Goal: Transaction & Acquisition: Obtain resource

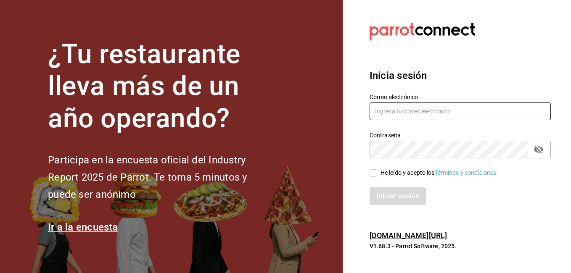
click at [407, 115] on input "text" at bounding box center [460, 112] width 181 height 18
type input "[EMAIL_ADDRESS][DOMAIN_NAME]"
click at [374, 176] on input "He leído y acepto los Términos y condiciones." at bounding box center [374, 173] width 8 height 8
checkbox input "true"
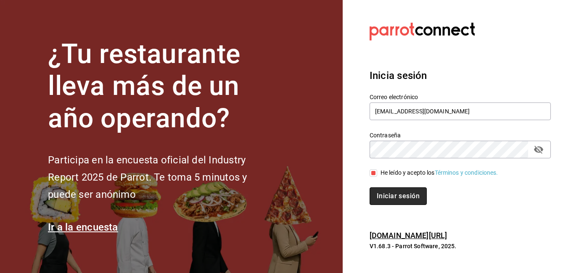
click at [384, 193] on button "Iniciar sesión" at bounding box center [398, 197] width 57 height 18
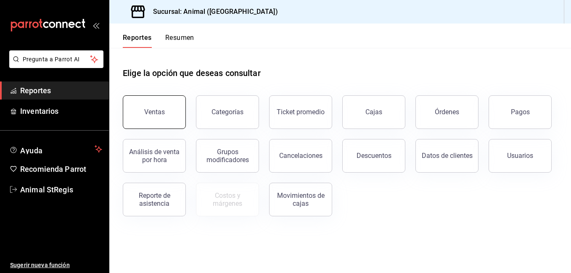
click at [159, 125] on button "Ventas" at bounding box center [154, 112] width 63 height 34
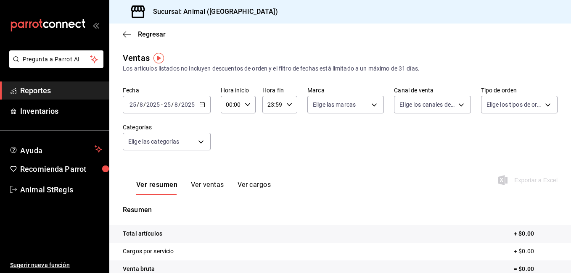
click at [161, 102] on span "-" at bounding box center [162, 104] width 2 height 7
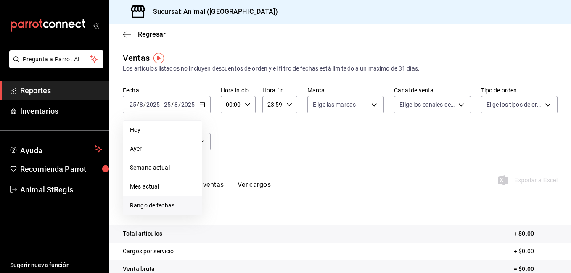
click at [142, 207] on span "Rango de fechas" at bounding box center [162, 205] width 65 height 9
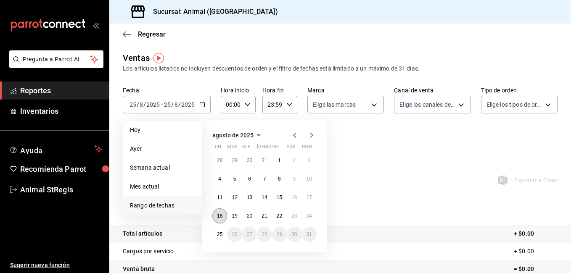
click at [222, 218] on abbr "18" at bounding box center [219, 216] width 5 height 6
click at [311, 219] on button "24" at bounding box center [309, 216] width 15 height 15
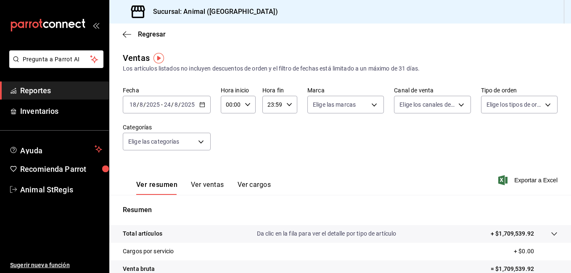
click at [235, 105] on input "00:00" at bounding box center [231, 104] width 21 height 17
click at [227, 154] on button "06" at bounding box center [229, 158] width 14 height 17
click at [227, 136] on span "05" at bounding box center [229, 138] width 4 height 7
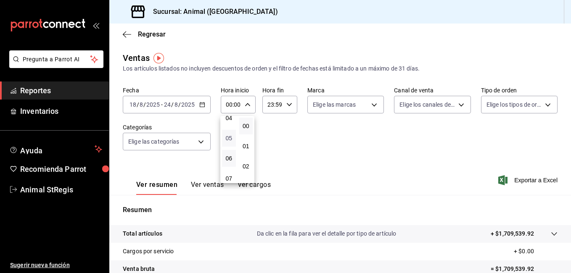
click at [227, 136] on span "05" at bounding box center [229, 138] width 4 height 7
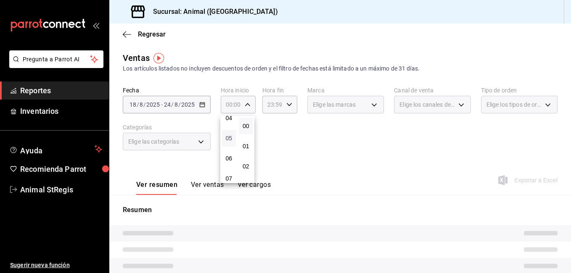
type input "05:00"
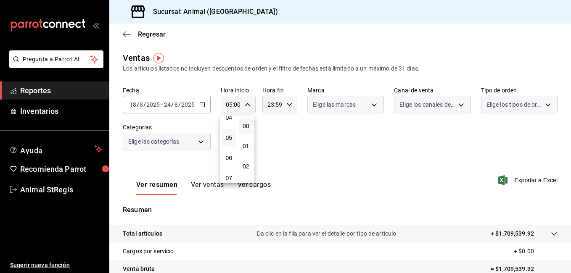
click at [278, 112] on div at bounding box center [285, 136] width 571 height 273
click at [283, 106] on div "23:59 Hora fin" at bounding box center [279, 105] width 35 height 18
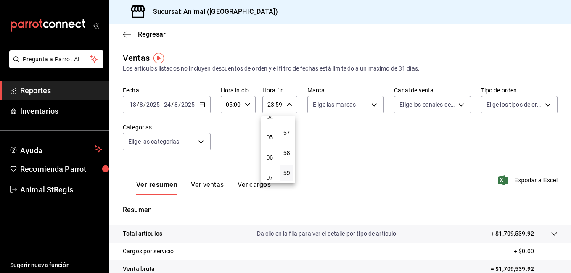
scroll to position [93, 0]
click at [270, 135] on span "05" at bounding box center [270, 134] width 4 height 7
click at [286, 123] on span "00" at bounding box center [287, 126] width 4 height 7
type input "05:00"
click at [286, 123] on span "00" at bounding box center [287, 126] width 4 height 7
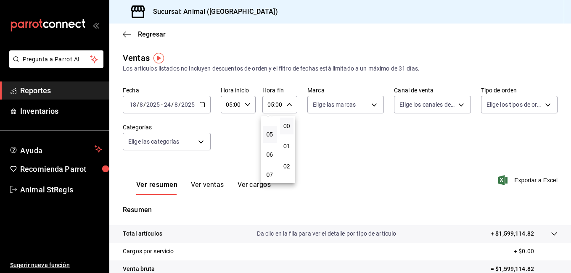
click at [349, 112] on div at bounding box center [285, 136] width 571 height 273
click at [354, 108] on body "Pregunta a Parrot AI Reportes Inventarios Ayuda Recomienda Parrot Animal StRegi…" at bounding box center [285, 136] width 571 height 273
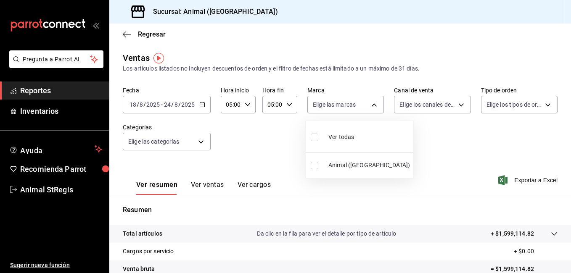
click at [337, 135] on span "Ver todas" at bounding box center [341, 137] width 26 height 9
type input "3f39fcdc-c8c4-4fff-883a-47b345d9391c"
checkbox input "true"
drag, startPoint x: 568, startPoint y: 116, endPoint x: 568, endPoint y: 139, distance: 23.1
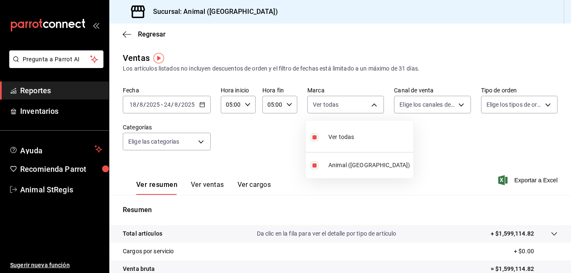
click at [568, 139] on div at bounding box center [285, 136] width 571 height 273
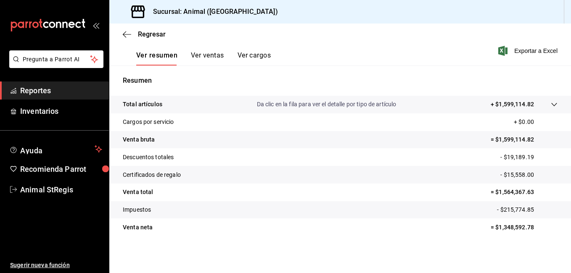
scroll to position [23, 0]
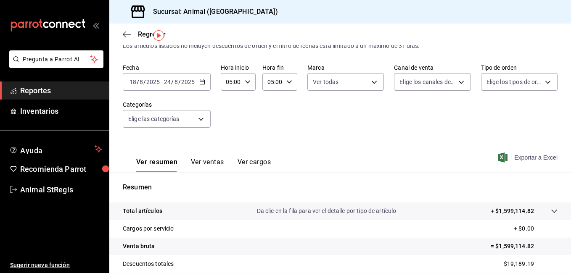
click at [530, 160] on span "Exportar a Excel" at bounding box center [529, 158] width 58 height 10
click at [177, 79] on input "8" at bounding box center [176, 82] width 4 height 7
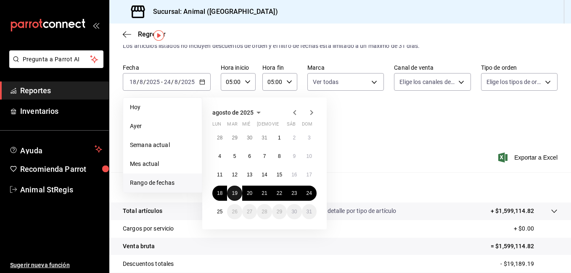
click at [231, 190] on button "19" at bounding box center [234, 193] width 15 height 15
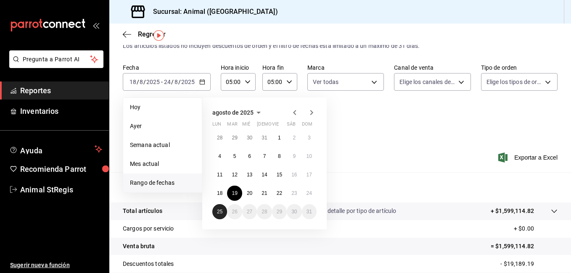
click at [220, 212] on abbr "25" at bounding box center [219, 212] width 5 height 6
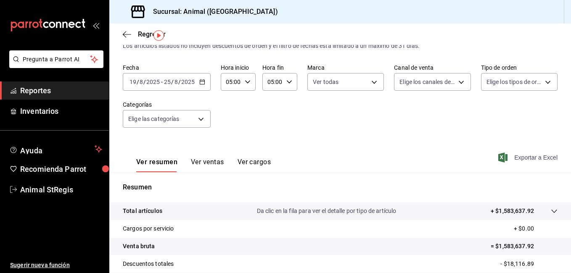
click at [537, 157] on span "Exportar a Excel" at bounding box center [529, 158] width 58 height 10
click at [538, 157] on span "Exportar a Excel" at bounding box center [529, 158] width 58 height 10
drag, startPoint x: 555, startPoint y: 87, endPoint x: 548, endPoint y: 87, distance: 6.3
click at [548, 87] on div "Ventas Los artículos listados no incluyen descuentos de orden y el filtro de fe…" at bounding box center [340, 198] width 462 height 338
